Goal: Use online tool/utility: Utilize a website feature to perform a specific function

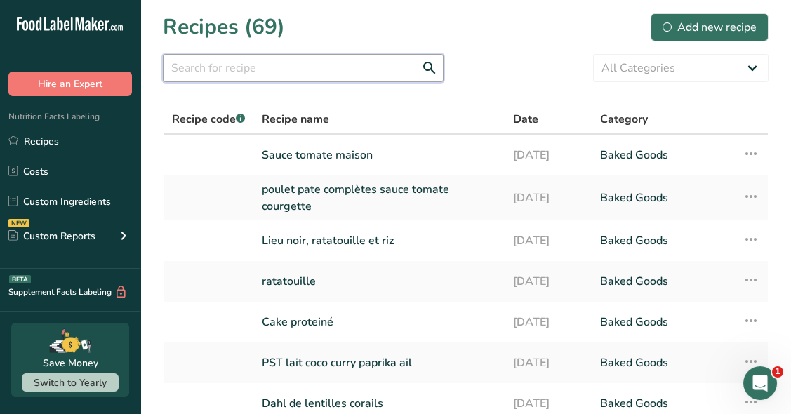
click at [227, 63] on input "text" at bounding box center [303, 68] width 281 height 28
type input "lieu noir"
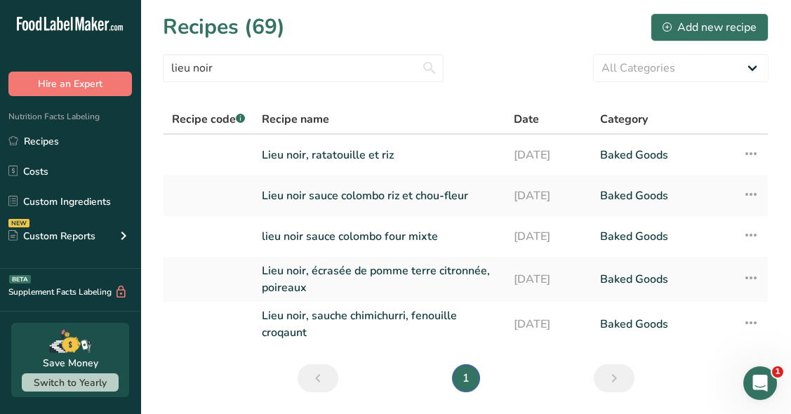
click at [418, 286] on link "Lieu noir, écrasée de pomme terre citronnée, poireaux" at bounding box center [379, 279] width 235 height 34
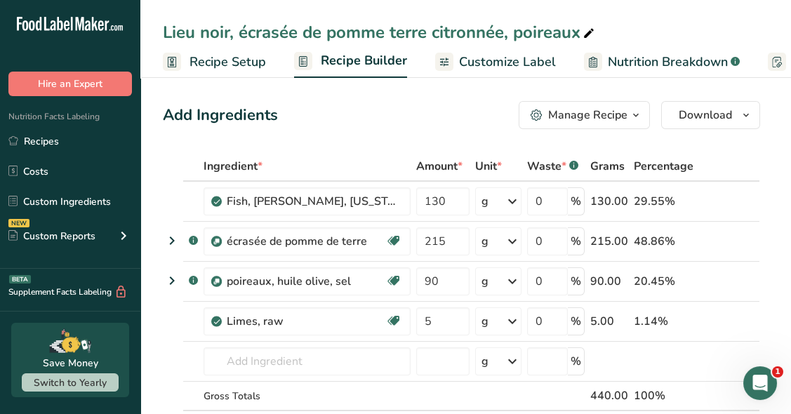
click at [171, 241] on icon at bounding box center [172, 240] width 17 height 25
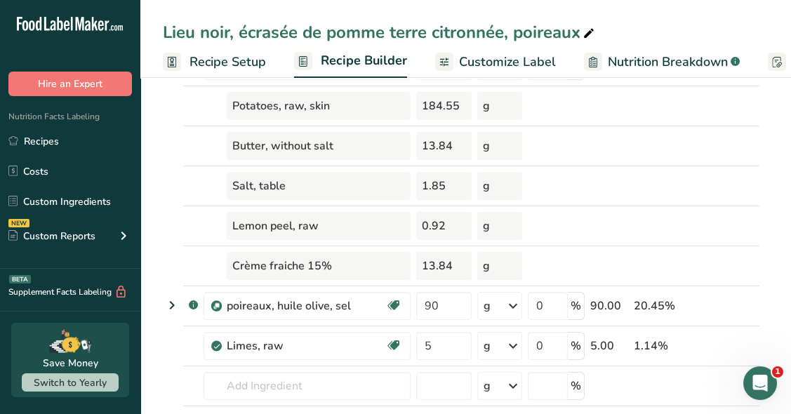
scroll to position [176, 0]
click at [168, 301] on icon at bounding box center [172, 304] width 17 height 25
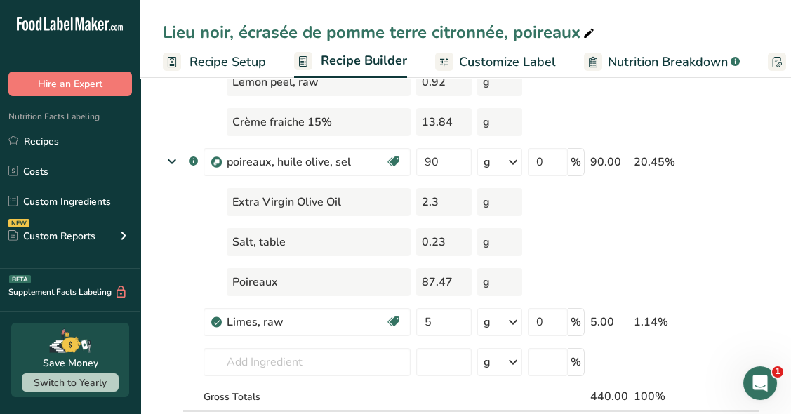
scroll to position [319, 0]
click at [748, 167] on icon at bounding box center [751, 171] width 17 height 11
type input "5"
type input "90"
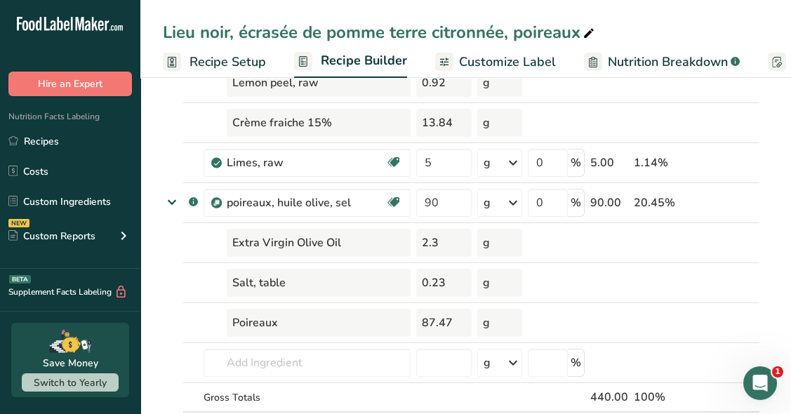
click at [751, 150] on icon at bounding box center [751, 154] width 17 height 11
type input "5"
type input "215"
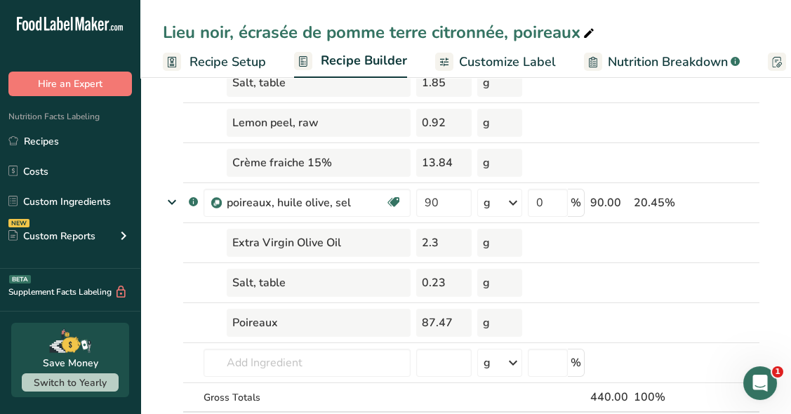
scroll to position [359, 0]
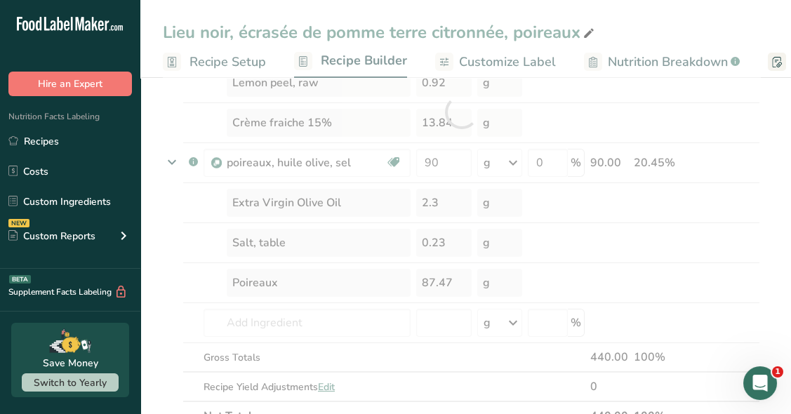
click at [684, 161] on div "Ingredient * Amount * Unit * Waste * .a-a{fill:#347362;}.b-a{fill:#fff;} Grams …" at bounding box center [461, 112] width 597 height 638
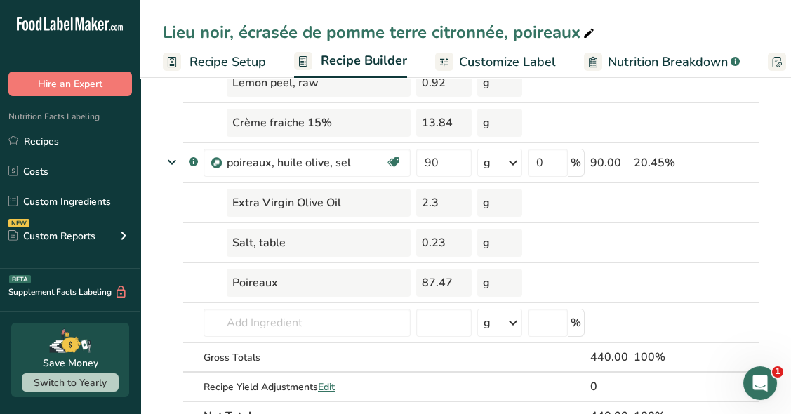
click at [700, 154] on span at bounding box center [707, 162] width 17 height 17
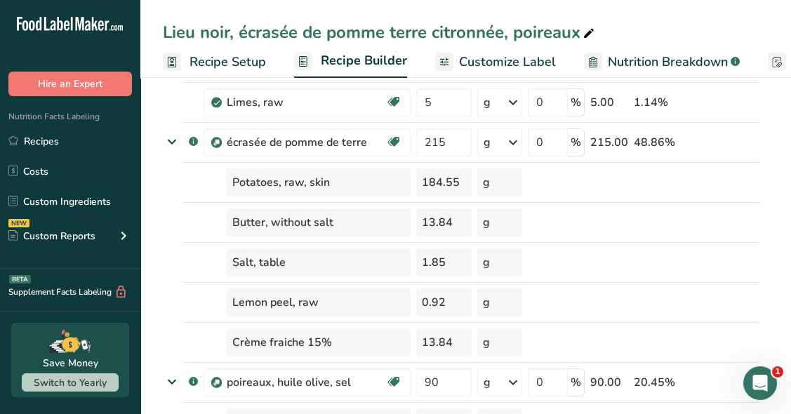
scroll to position [132, 0]
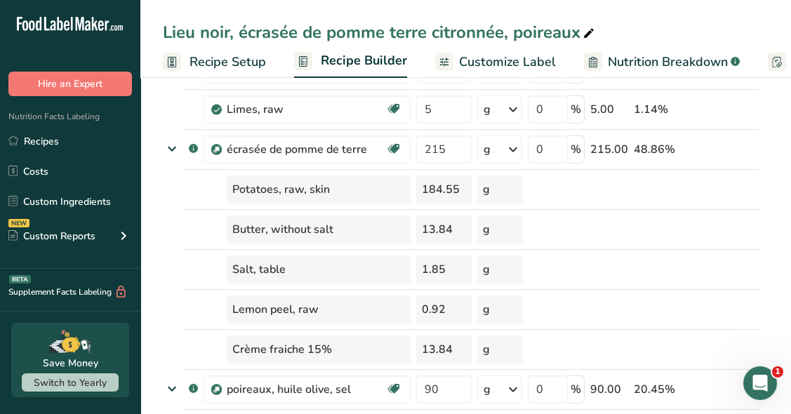
click at [700, 145] on span at bounding box center [707, 149] width 17 height 17
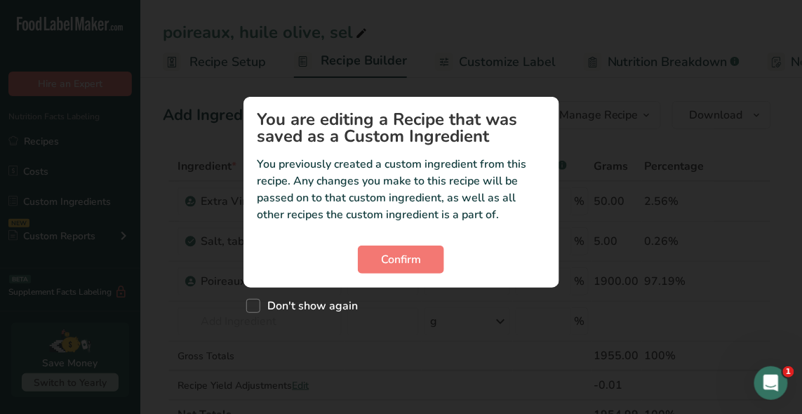
click at [326, 300] on span "Don't show again" at bounding box center [309, 306] width 98 height 14
click at [255, 301] on input "Don't show again" at bounding box center [250, 305] width 9 height 9
checkbox input "true"
click at [397, 258] on span "Confirm" at bounding box center [401, 259] width 40 height 17
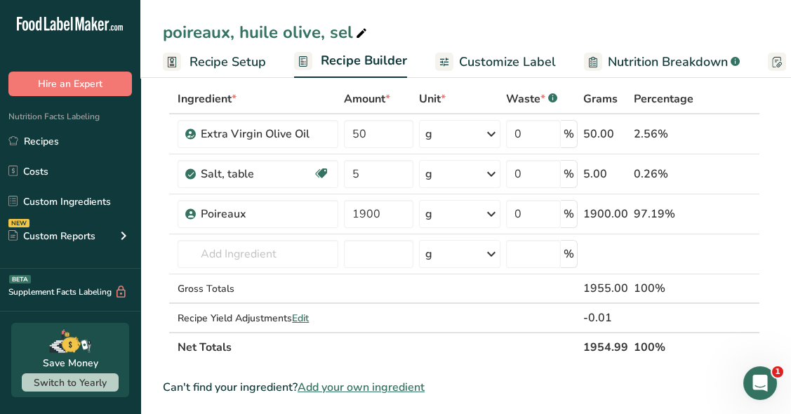
scroll to position [72, 0]
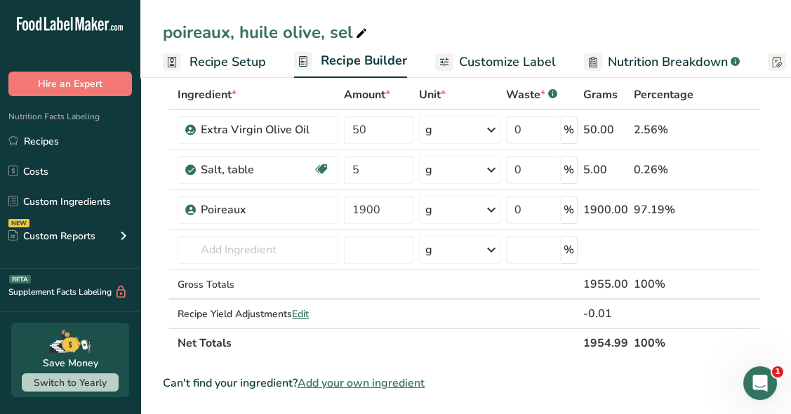
click at [298, 231] on td "Almond flour 1211 Milk, whole, 3.25% milkfat, without added vitamin A and vitam…" at bounding box center [258, 250] width 166 height 40
click at [307, 225] on td "Poireaux" at bounding box center [258, 210] width 166 height 40
click at [298, 206] on div "Poireaux" at bounding box center [265, 209] width 129 height 17
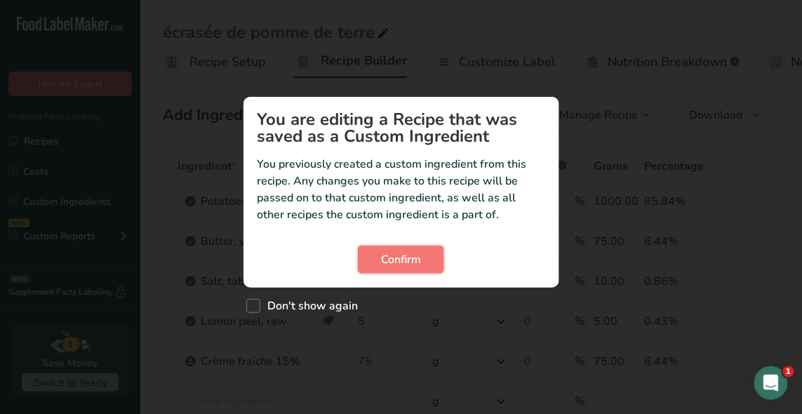
click at [401, 253] on span "Confirm" at bounding box center [401, 259] width 40 height 17
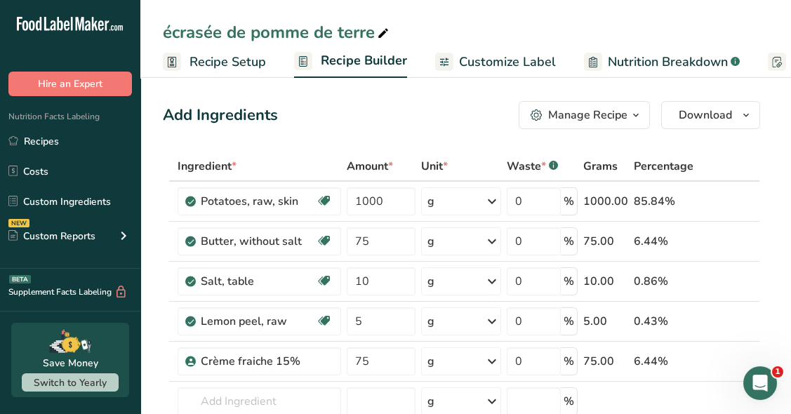
scroll to position [56, 0]
